Goal: Task Accomplishment & Management: Use online tool/utility

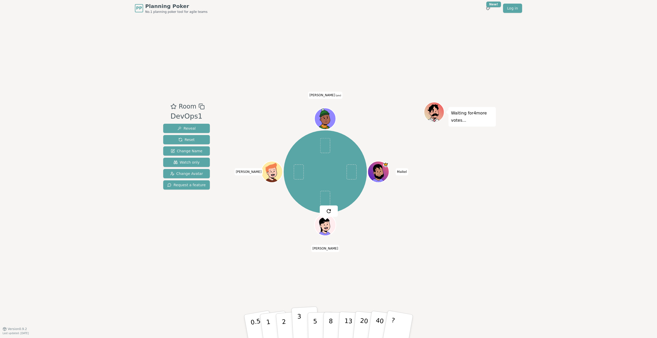
click at [294, 189] on p "3" at bounding box center [300, 327] width 6 height 28
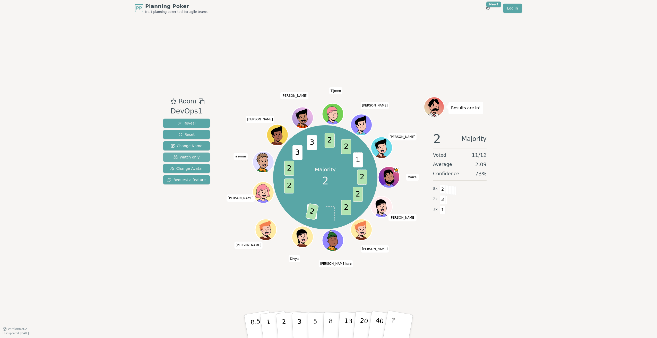
click at [195, 159] on span "Watch only" at bounding box center [187, 157] width 26 height 5
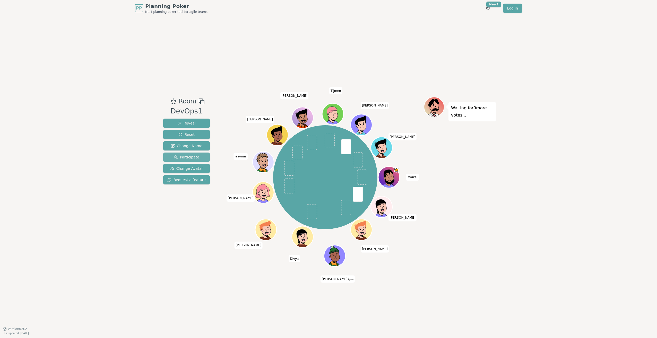
click at [193, 158] on span "Participate" at bounding box center [186, 157] width 25 height 5
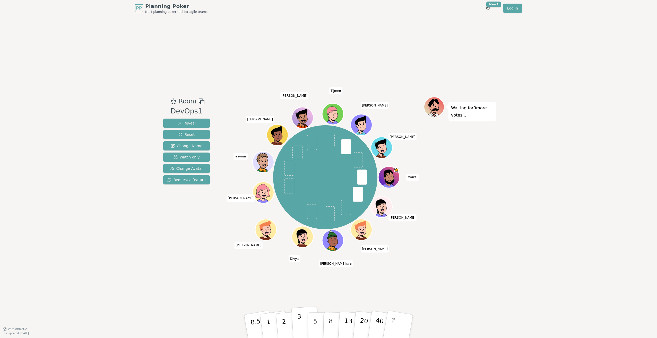
click at [294, 189] on p "3" at bounding box center [300, 327] width 6 height 28
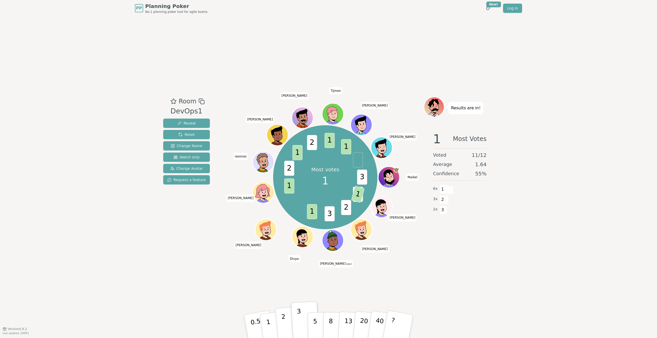
click at [281, 189] on button "2" at bounding box center [289, 327] width 29 height 41
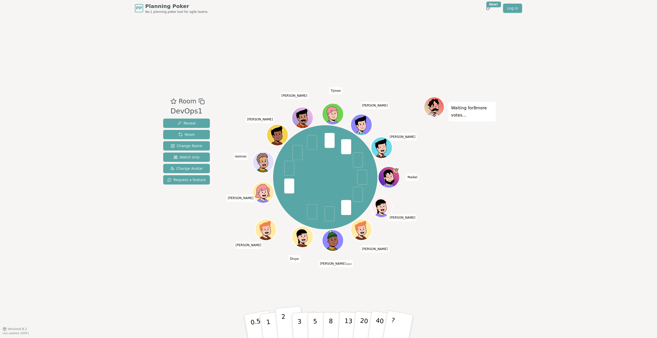
click at [284, 189] on p "2" at bounding box center [284, 327] width 7 height 28
click at [294, 189] on button "3" at bounding box center [306, 327] width 28 height 40
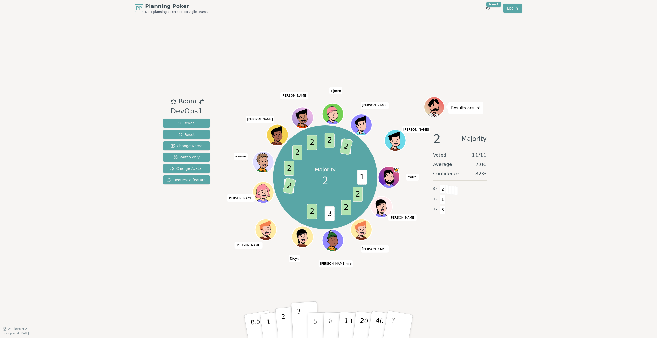
click at [285, 189] on p "2" at bounding box center [284, 327] width 7 height 28
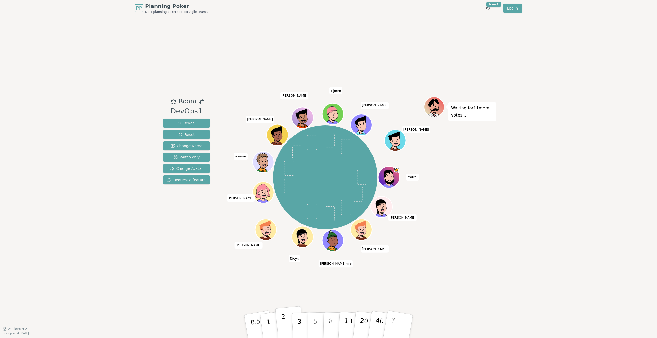
click at [282, 189] on p "2" at bounding box center [284, 327] width 7 height 28
click at [294, 189] on p "3" at bounding box center [300, 327] width 6 height 28
click at [271, 189] on button "1" at bounding box center [274, 327] width 31 height 42
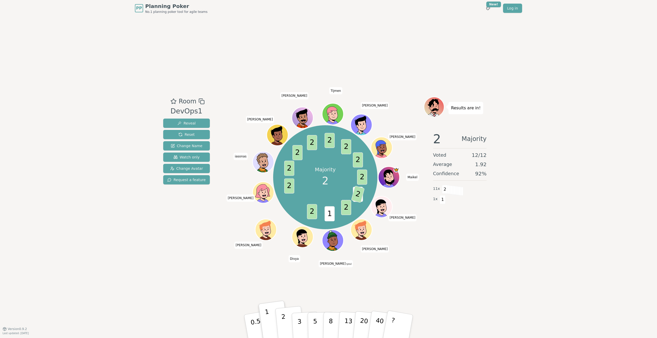
click at [283, 189] on p "2" at bounding box center [284, 327] width 7 height 28
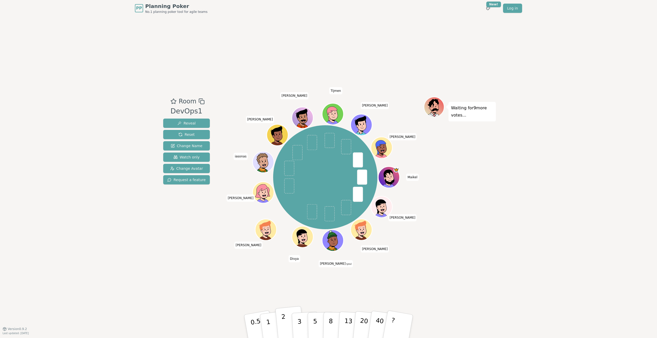
click at [284, 189] on p "2" at bounding box center [284, 327] width 7 height 28
click at [282, 189] on p "2" at bounding box center [284, 327] width 7 height 28
click at [294, 189] on button "3" at bounding box center [306, 327] width 28 height 40
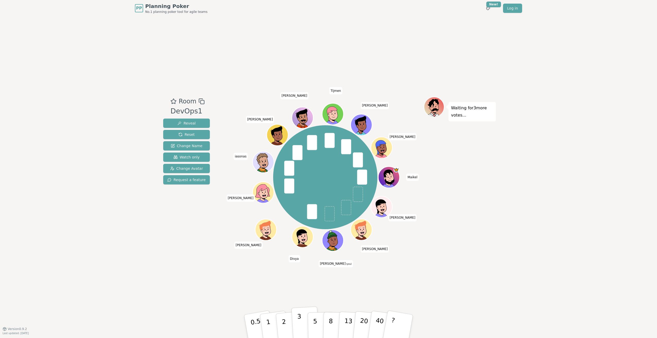
click at [294, 189] on p "3" at bounding box center [300, 327] width 6 height 28
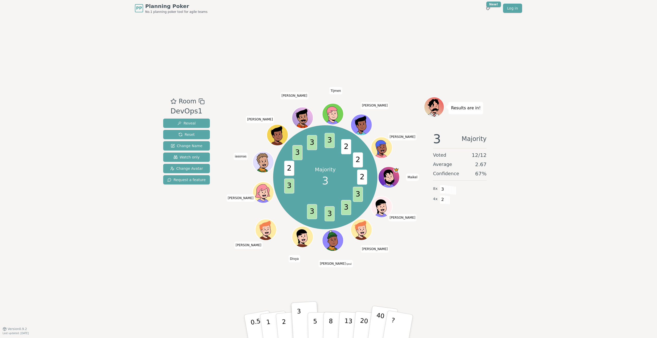
click at [294, 189] on p "40" at bounding box center [379, 326] width 12 height 29
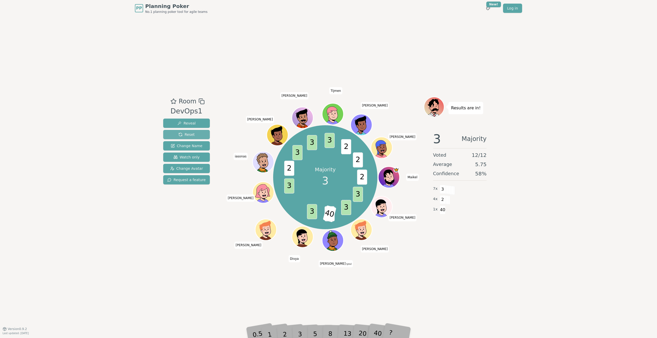
click at [178, 135] on span "Reset" at bounding box center [186, 134] width 16 height 5
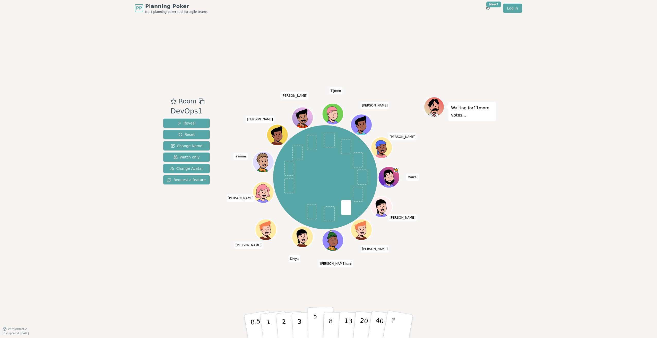
click at [294, 189] on button "5" at bounding box center [321, 326] width 27 height 39
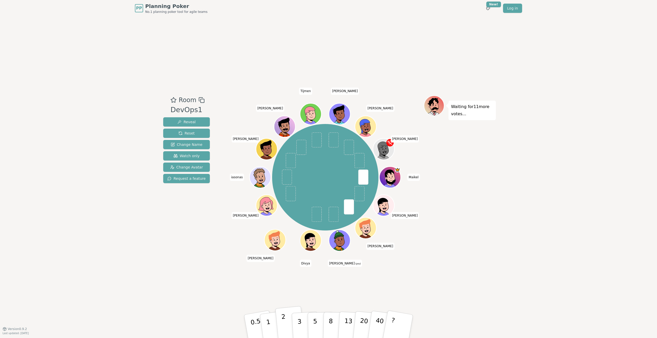
click at [284, 189] on p "2" at bounding box center [284, 327] width 7 height 28
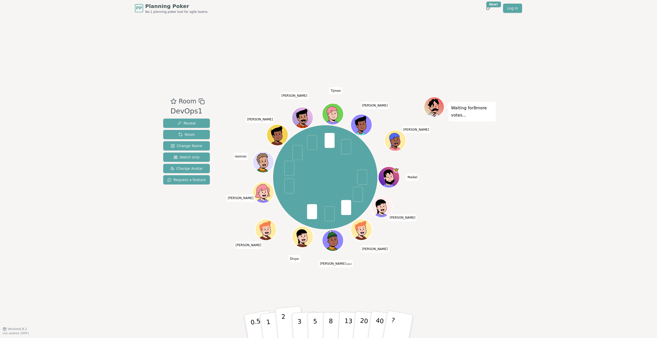
click at [284, 189] on p "2" at bounding box center [284, 327] width 7 height 28
